Goal: Information Seeking & Learning: Learn about a topic

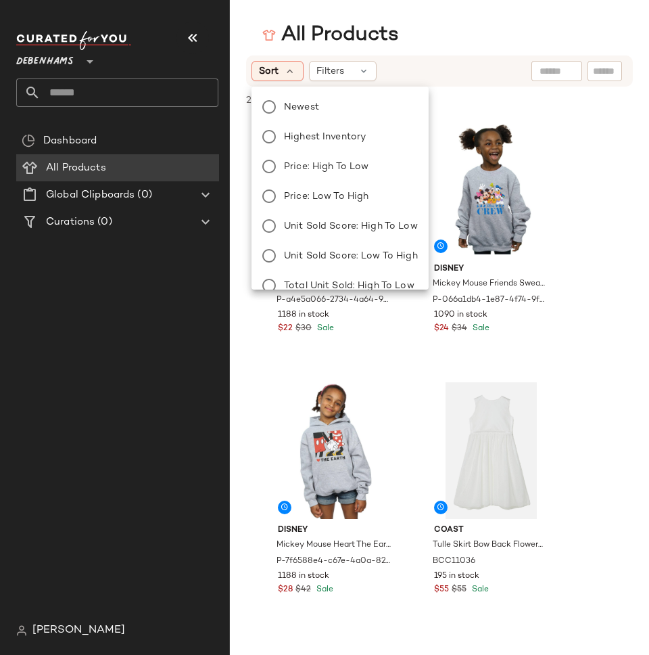
scroll to position [165, 0]
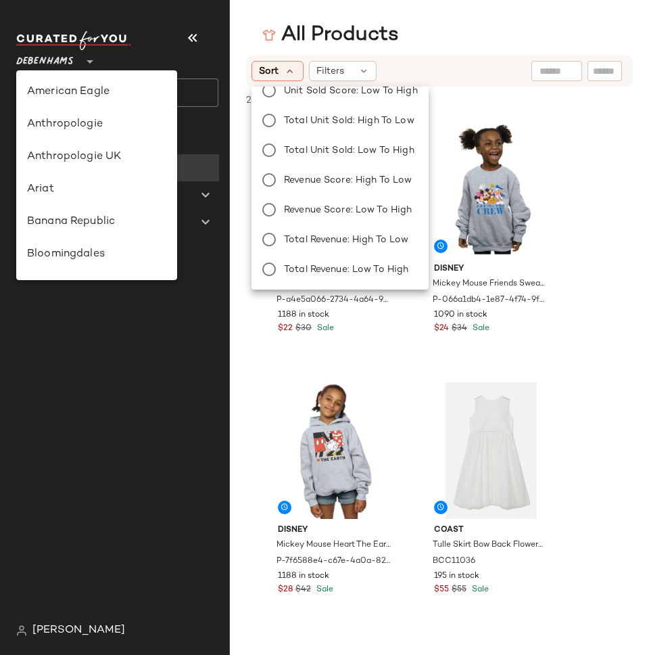
click at [42, 49] on span "Debenhams" at bounding box center [44, 58] width 57 height 24
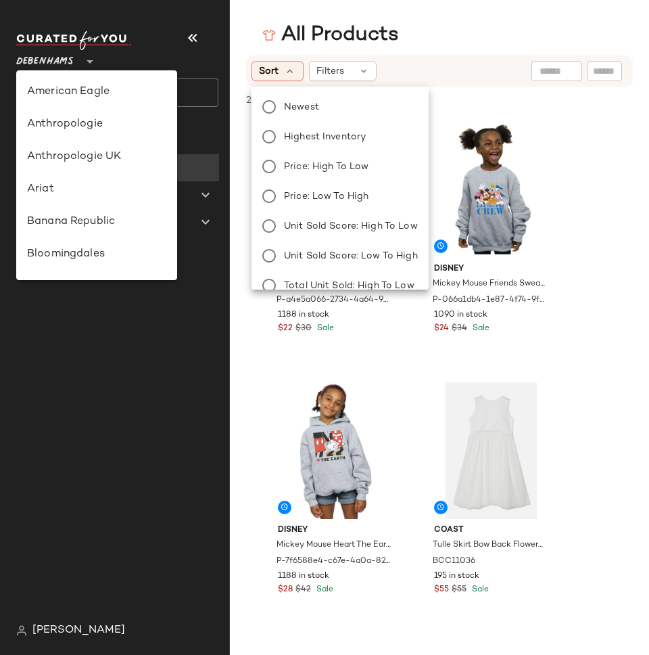
scroll to position [0, 0]
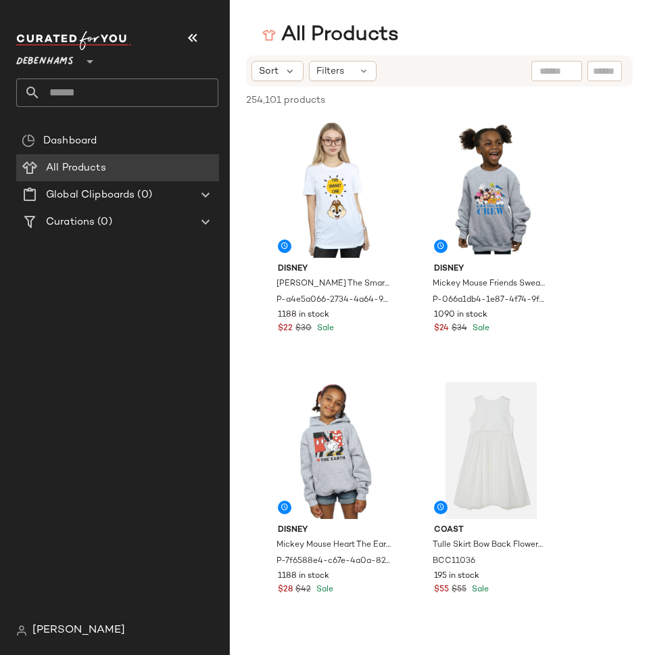
click at [48, 60] on span "Debenhams" at bounding box center [44, 58] width 57 height 24
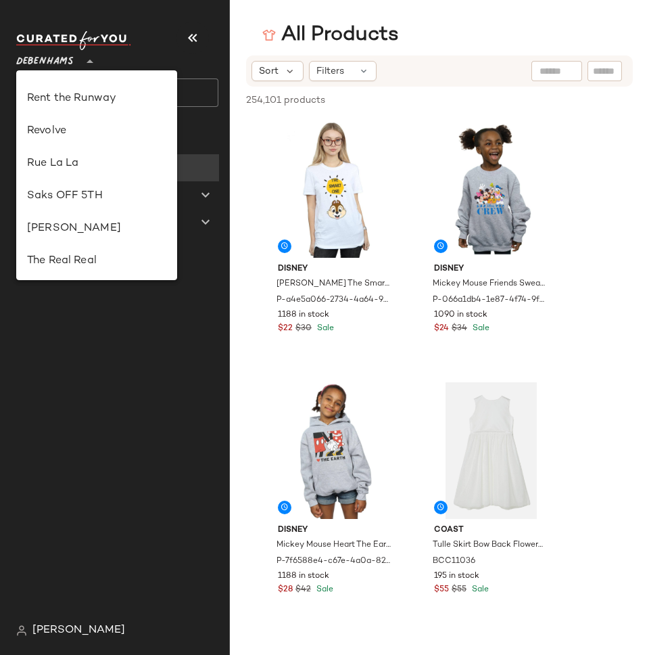
scroll to position [630, 0]
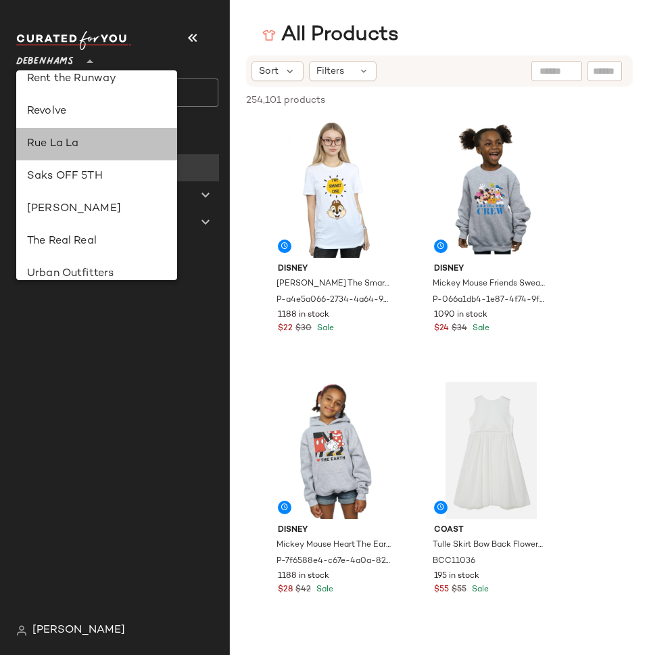
click at [70, 152] on div "Rue La La" at bounding box center [96, 144] width 139 height 16
type input "**"
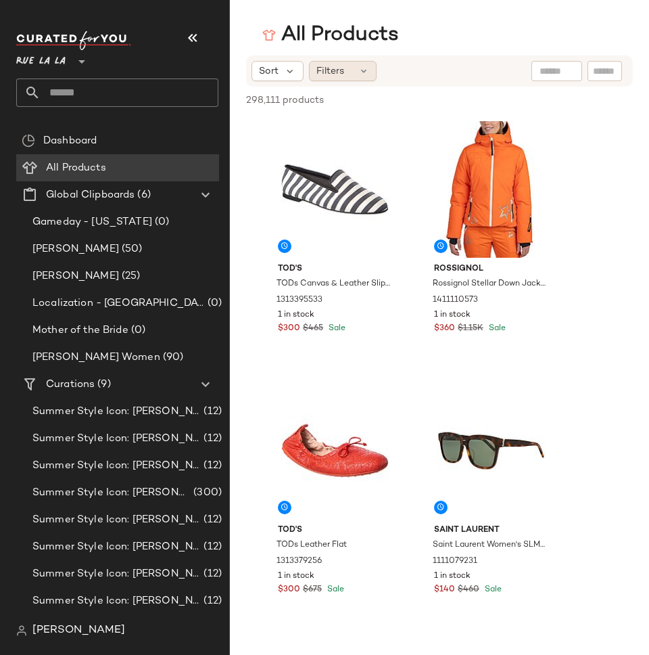
click at [352, 76] on div "Filters" at bounding box center [343, 71] width 68 height 20
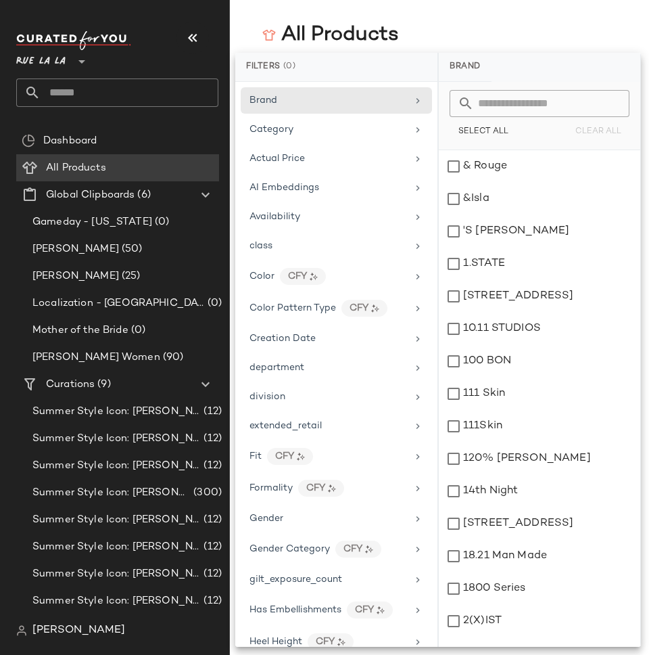
scroll to position [661, 0]
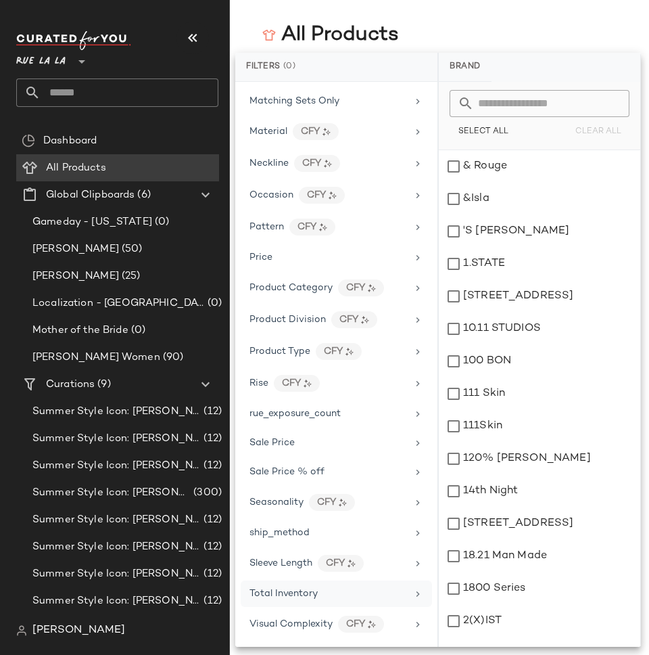
click at [280, 592] on span "Total Inventory" at bounding box center [284, 593] width 68 height 10
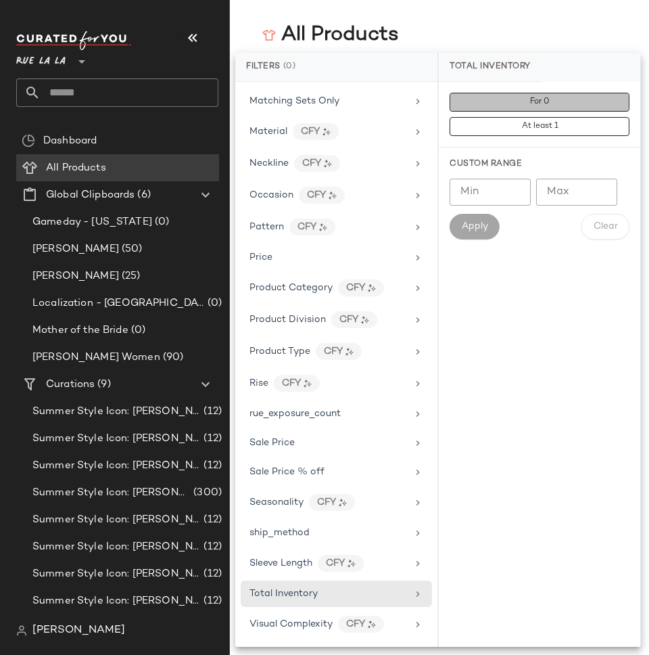
click at [484, 98] on button "For 0" at bounding box center [540, 102] width 180 height 19
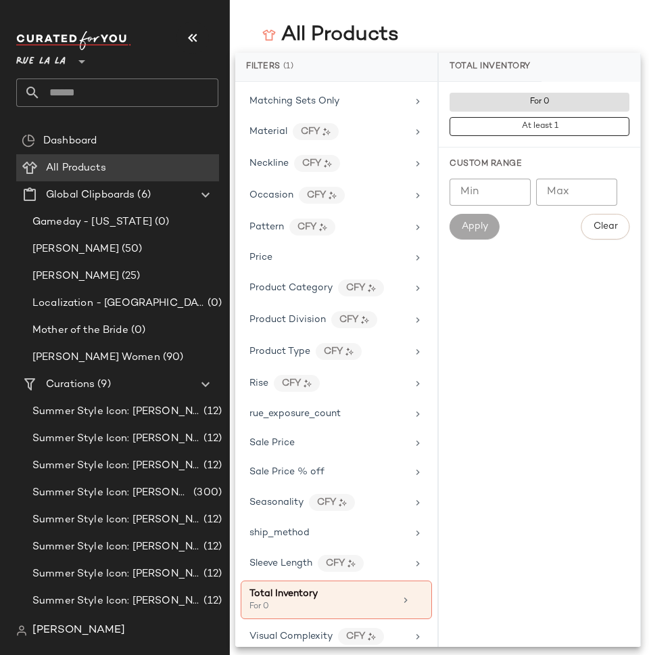
click at [475, 14] on main "All Products Sort Filters (1) Reset 298,111 products • 0 selected Deselect All …" at bounding box center [324, 327] width 649 height 655
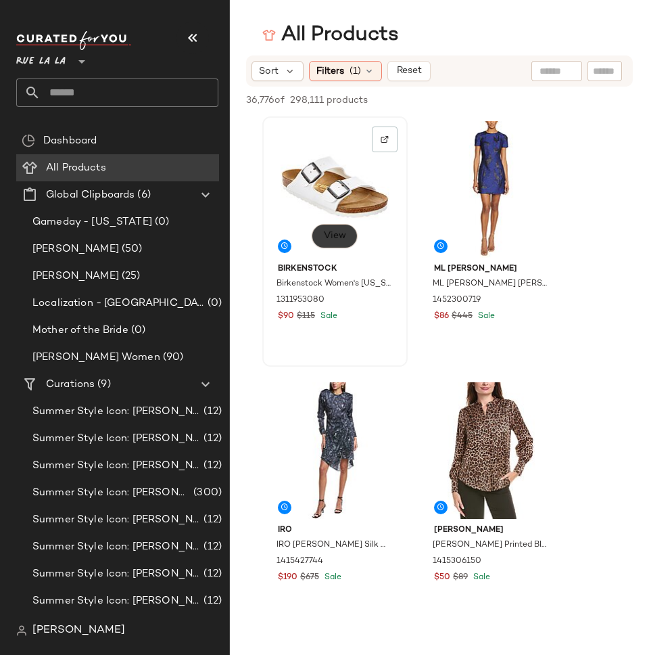
click at [342, 236] on span "View" at bounding box center [334, 236] width 23 height 11
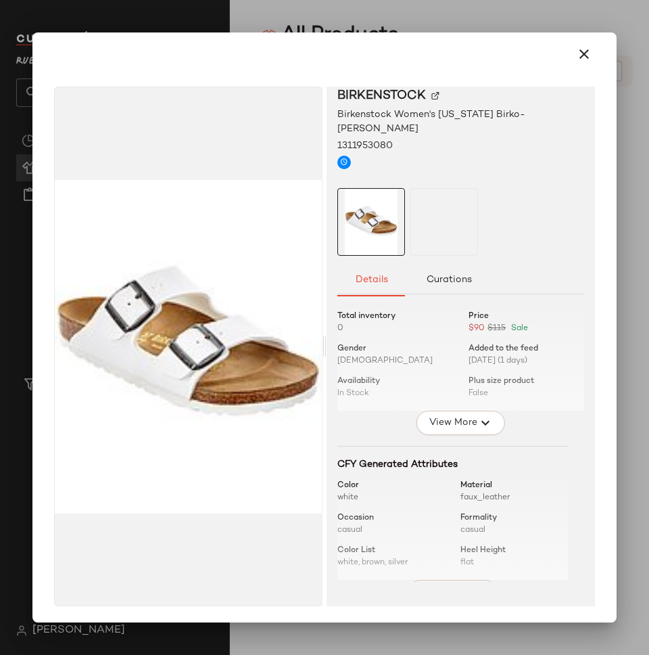
click at [440, 584] on span "View More" at bounding box center [444, 592] width 49 height 16
click at [439, 415] on span "View More" at bounding box center [452, 423] width 49 height 16
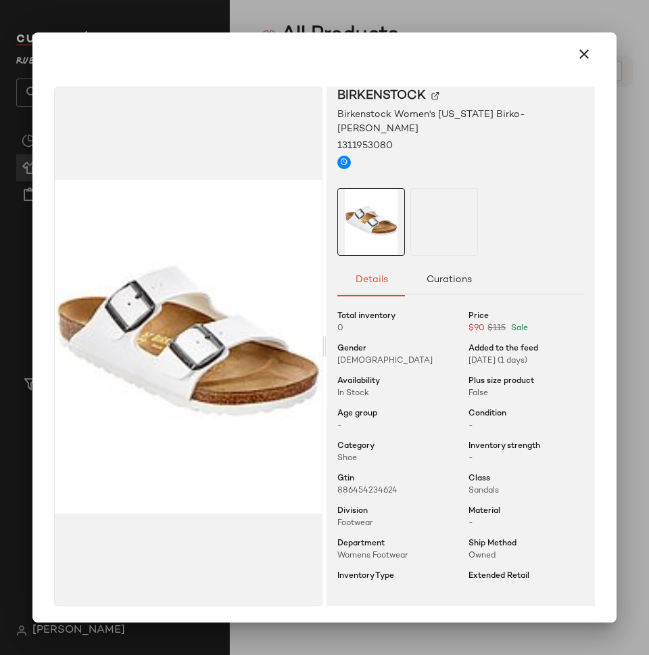
click at [488, 19] on div at bounding box center [324, 327] width 649 height 655
